Goal: Information Seeking & Learning: Learn about a topic

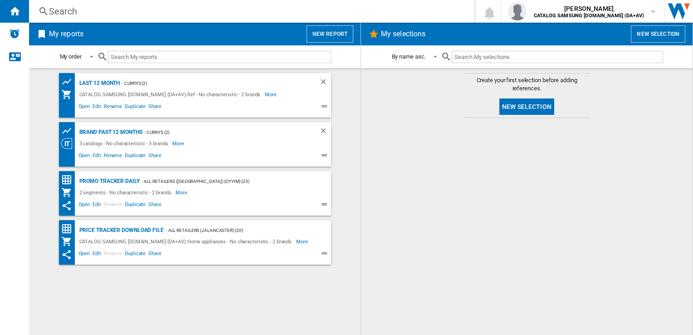
click at [103, 11] on div "Search" at bounding box center [250, 11] width 402 height 13
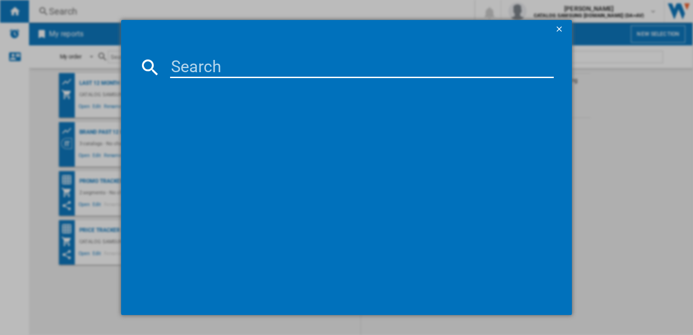
click at [195, 67] on input at bounding box center [361, 67] width 383 height 22
paste input "RF50C532EB1/EU"
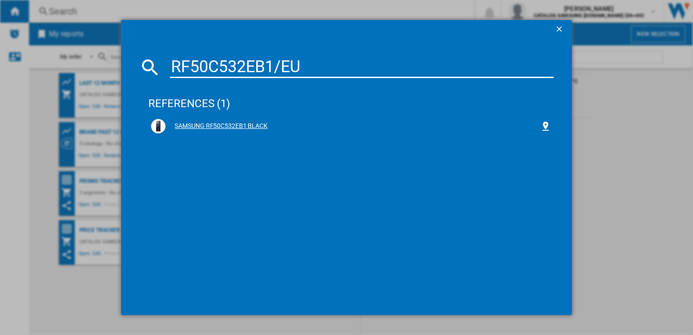
type input "RF50C532EB1/EU"
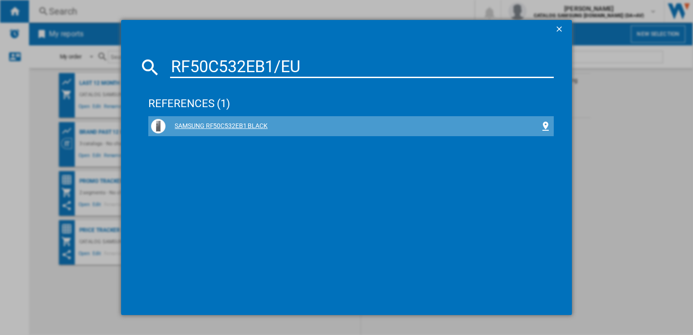
click at [196, 124] on div "SAMSUNG RF50C532EB1 BLACK" at bounding box center [352, 125] width 374 height 9
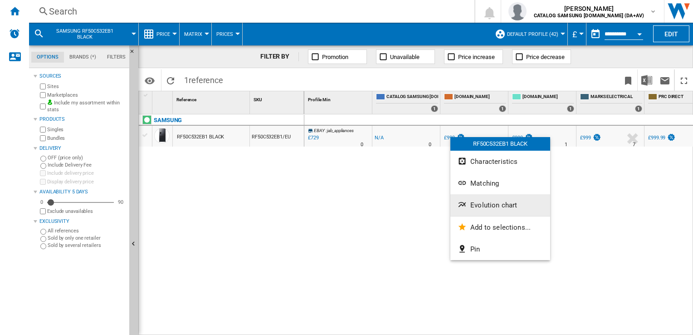
click at [486, 206] on span "Evolution chart" at bounding box center [493, 205] width 47 height 8
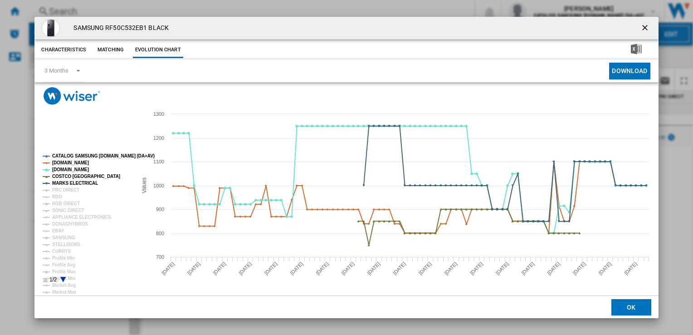
click at [82, 155] on tspan "CATALOG SAMSUNG [DOMAIN_NAME] (DA+AV)" at bounding box center [103, 155] width 102 height 5
click at [73, 161] on tspan "[DOMAIN_NAME]" at bounding box center [70, 162] width 37 height 5
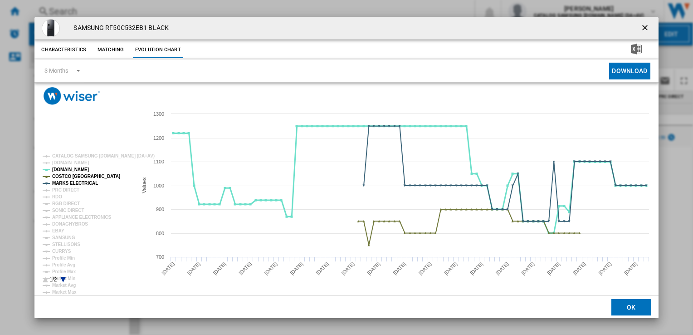
click at [63, 168] on tspan "[DOMAIN_NAME]" at bounding box center [70, 169] width 37 height 5
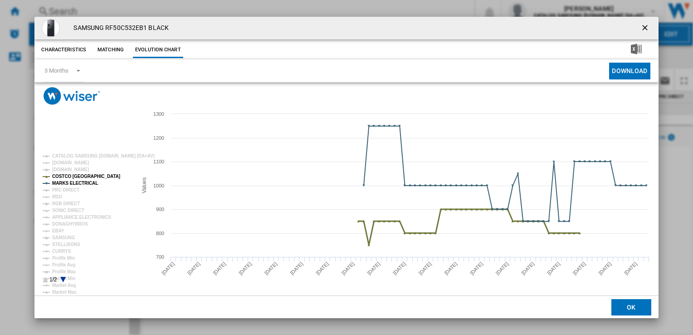
click at [65, 176] on tspan "COSTCO [GEOGRAPHIC_DATA]" at bounding box center [86, 176] width 68 height 5
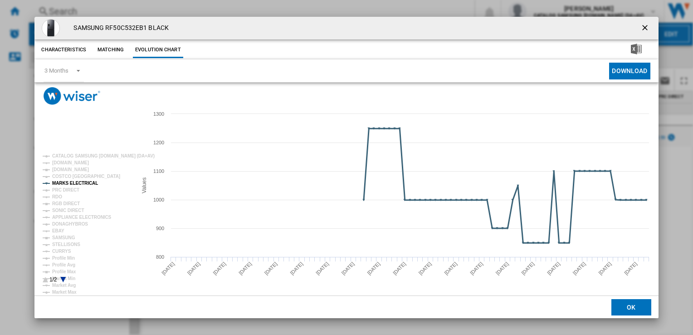
click at [66, 185] on tspan "MARKS ELECTRICAL" at bounding box center [75, 182] width 46 height 5
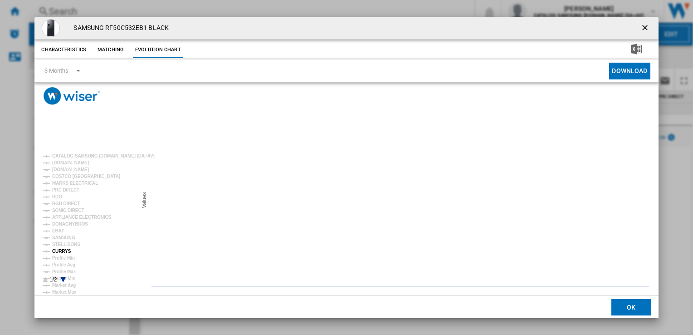
click at [67, 251] on tspan "CURRYS" at bounding box center [61, 250] width 19 height 5
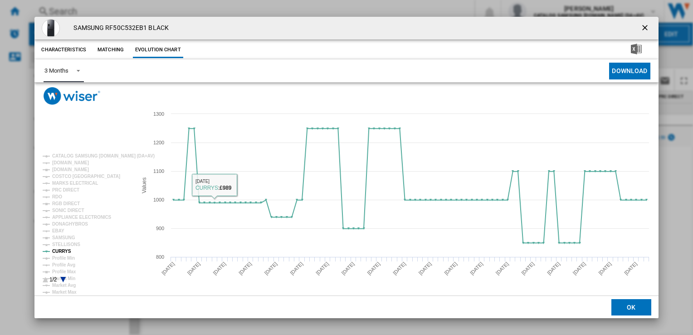
click at [73, 71] on span "Product popup" at bounding box center [75, 70] width 11 height 8
click at [68, 93] on div "6 Months" at bounding box center [56, 93] width 24 height 8
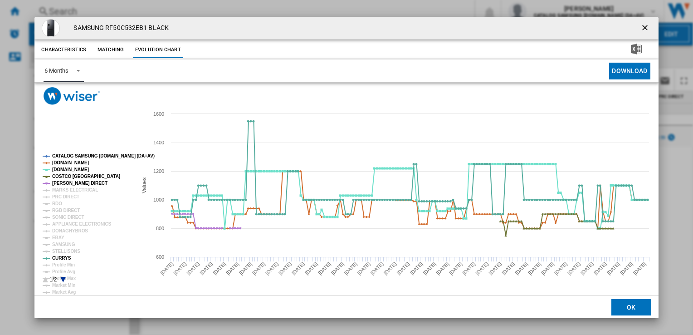
click at [69, 156] on tspan "CATALOG SAMSUNG [DOMAIN_NAME] (DA+AV)" at bounding box center [103, 155] width 102 height 5
click at [66, 164] on tspan "[DOMAIN_NAME]" at bounding box center [70, 162] width 37 height 5
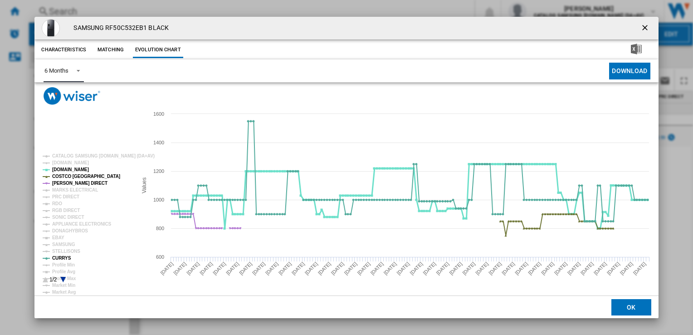
click at [62, 170] on tspan "[DOMAIN_NAME]" at bounding box center [70, 169] width 37 height 5
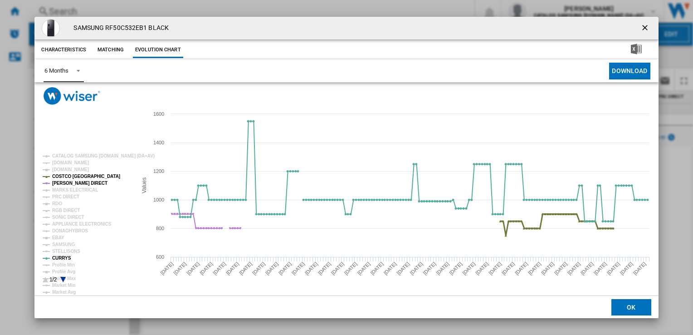
click at [63, 178] on tspan "COSTCO [GEOGRAPHIC_DATA]" at bounding box center [86, 176] width 68 height 5
click at [65, 185] on tspan "[PERSON_NAME] DIRECT" at bounding box center [79, 182] width 55 height 5
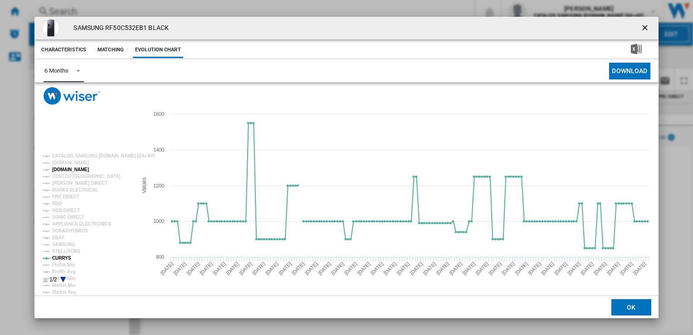
click at [65, 171] on tspan "[DOMAIN_NAME]" at bounding box center [70, 169] width 37 height 5
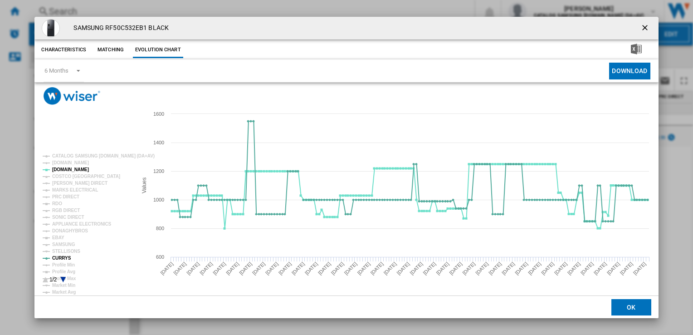
click at [644, 28] on ng-md-icon "getI18NText('BUTTONS.CLOSE_DIALOG')" at bounding box center [645, 28] width 11 height 11
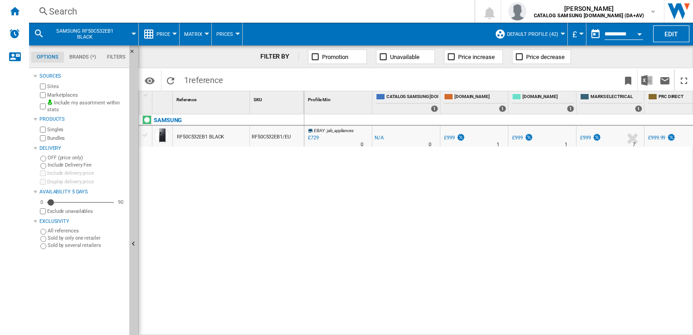
click at [91, 14] on div "Search" at bounding box center [250, 11] width 402 height 13
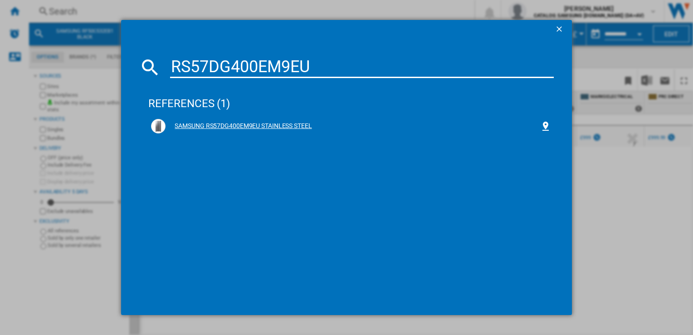
type input "RS57DG400EM9EU"
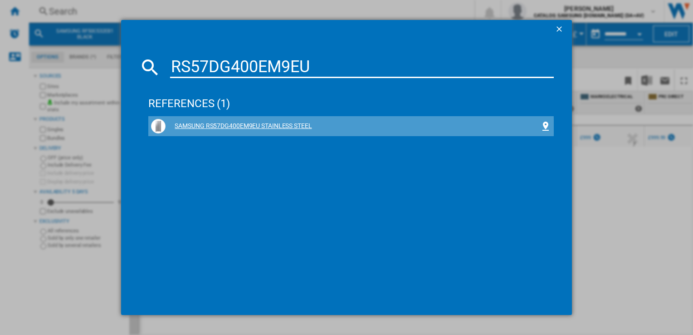
click at [253, 126] on div "SAMSUNG RS57DG400EM9EU STAINLESS STEEL" at bounding box center [352, 125] width 374 height 9
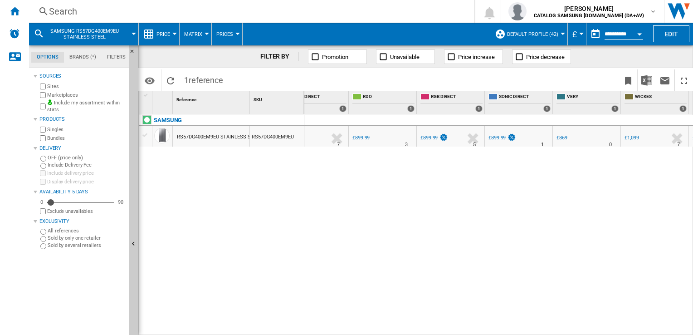
scroll to position [0, 629]
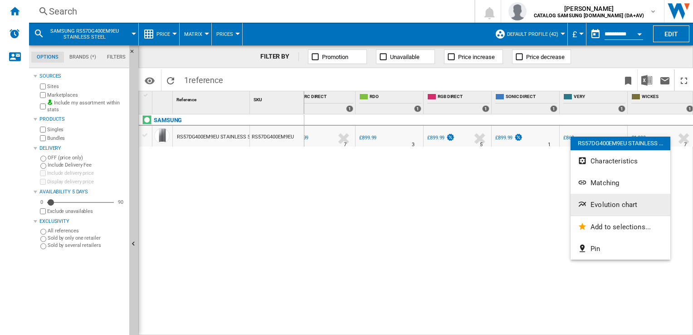
click at [607, 201] on span "Evolution chart" at bounding box center [613, 204] width 47 height 8
